Goal: Find specific page/section

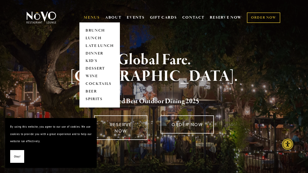
click at [94, 15] on link "MENUS" at bounding box center [92, 17] width 16 height 5
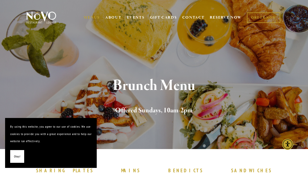
click at [14, 154] on span "Okay!" at bounding box center [17, 156] width 6 height 7
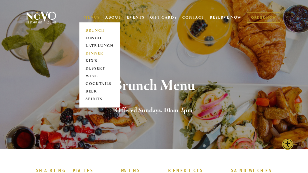
click at [95, 54] on link "DINNER" at bounding box center [100, 54] width 32 height 8
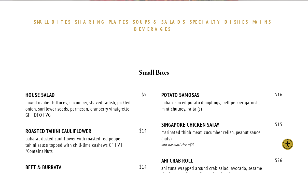
scroll to position [158, 0]
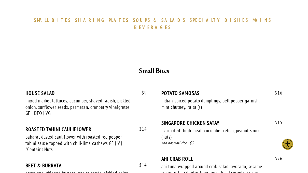
click at [96, 21] on span "SHARING" at bounding box center [90, 20] width 31 height 6
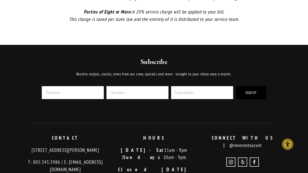
scroll to position [1358, 0]
